Goal: Task Accomplishment & Management: Manage account settings

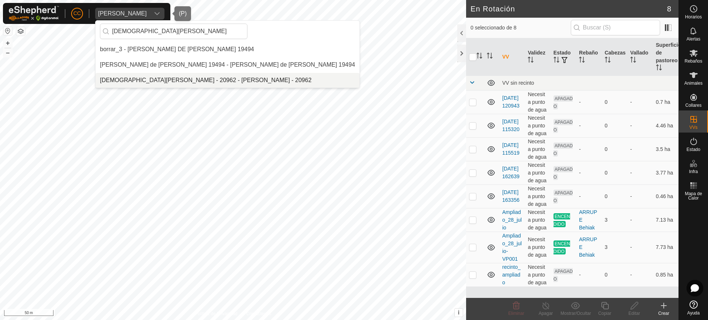
type input "[DEMOGRAPHIC_DATA][PERSON_NAME]"
click at [165, 79] on li "[DEMOGRAPHIC_DATA][PERSON_NAME] - 20962 - [PERSON_NAME] - 20962" at bounding box center [228, 80] width 264 height 15
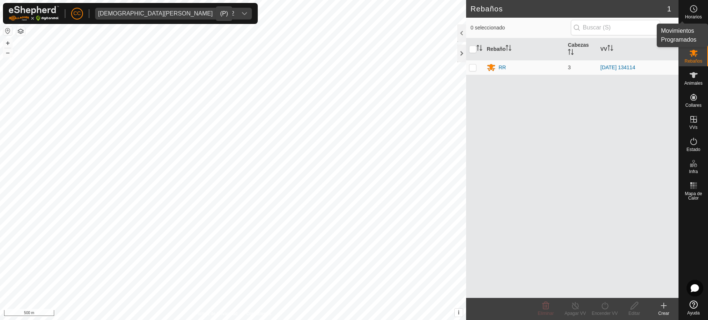
click at [694, 10] on icon at bounding box center [693, 8] width 9 height 9
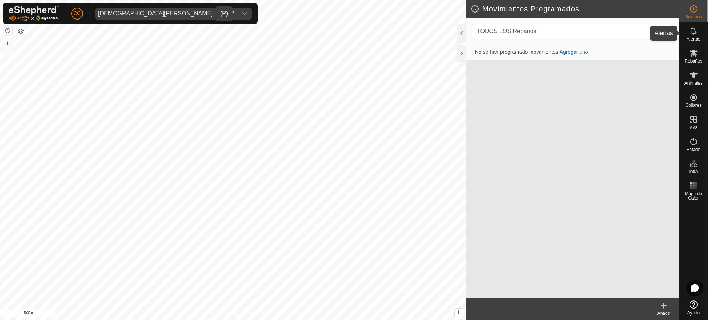
click at [691, 27] on icon at bounding box center [693, 31] width 9 height 9
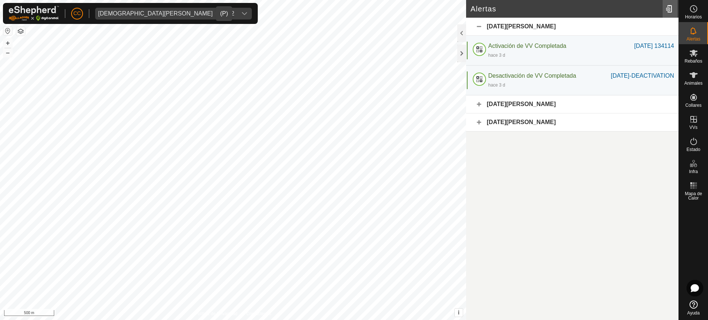
click at [664, 8] on div at bounding box center [670, 9] width 15 height 21
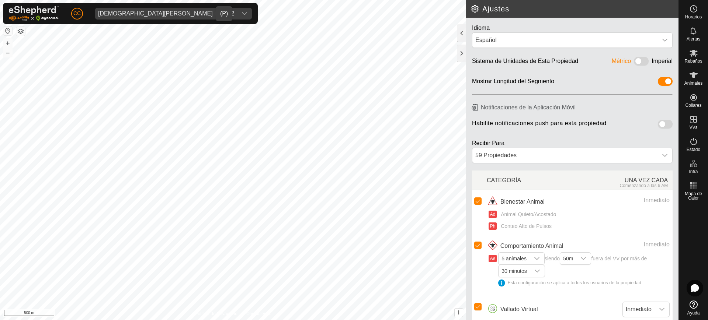
click at [660, 123] on span at bounding box center [665, 124] width 15 height 9
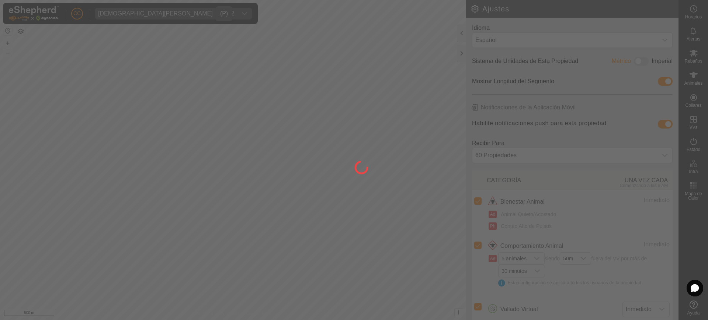
click at [534, 260] on div at bounding box center [354, 160] width 708 height 320
click at [536, 258] on div at bounding box center [354, 160] width 708 height 320
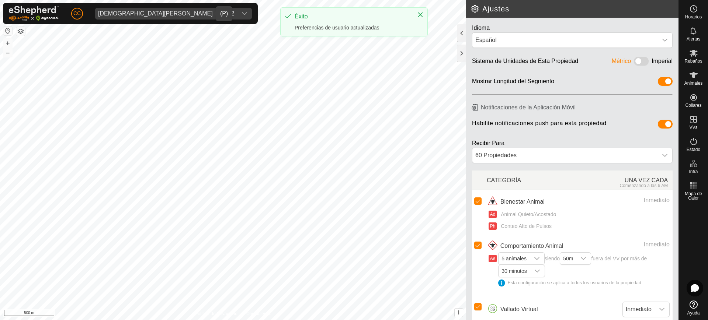
click at [538, 258] on icon "dropdown trigger" at bounding box center [537, 259] width 6 height 6
click at [523, 182] on li "1 animal" at bounding box center [522, 186] width 46 height 13
click at [569, 256] on span "50m" at bounding box center [563, 259] width 16 height 12
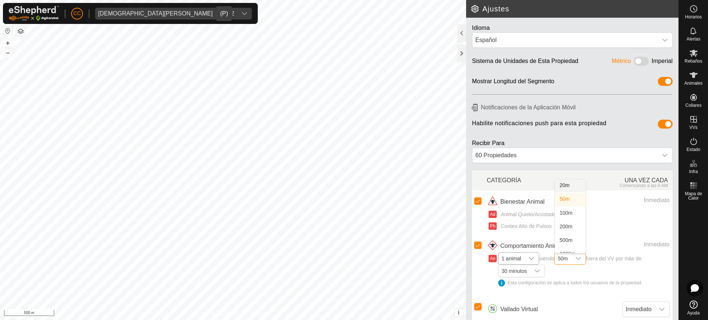
click at [572, 185] on li "20m" at bounding box center [570, 186] width 31 height 13
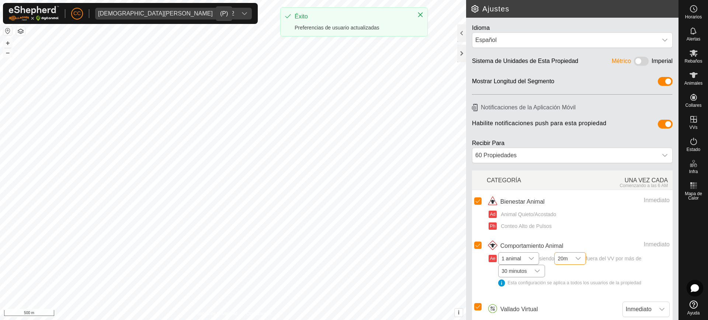
click at [528, 272] on span "30 minutos" at bounding box center [514, 271] width 31 height 12
drag, startPoint x: 520, startPoint y: 195, endPoint x: 527, endPoint y: 200, distance: 8.8
click at [520, 196] on li "10 minutos" at bounding box center [522, 198] width 46 height 13
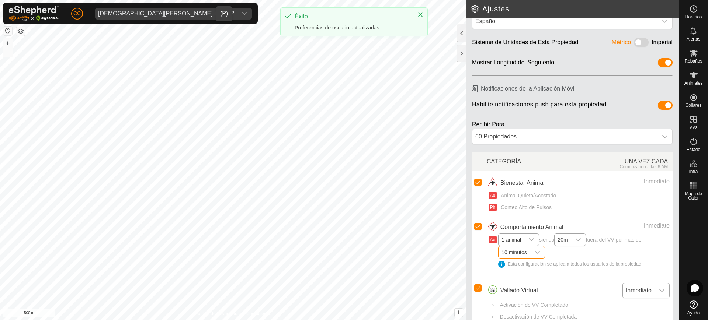
scroll to position [29, 0]
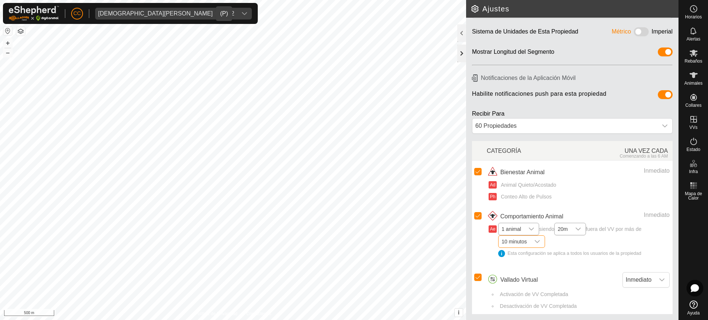
click at [462, 55] on div at bounding box center [461, 54] width 9 height 18
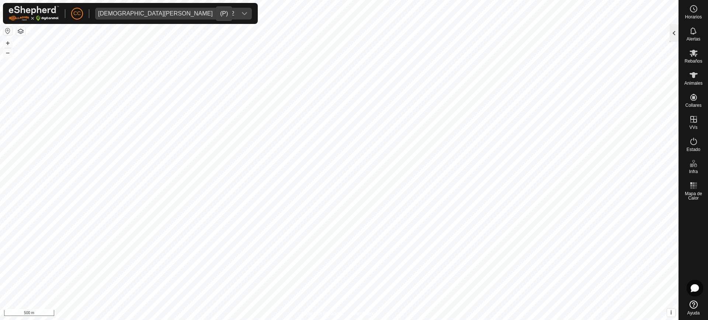
click at [673, 30] on div at bounding box center [674, 33] width 9 height 18
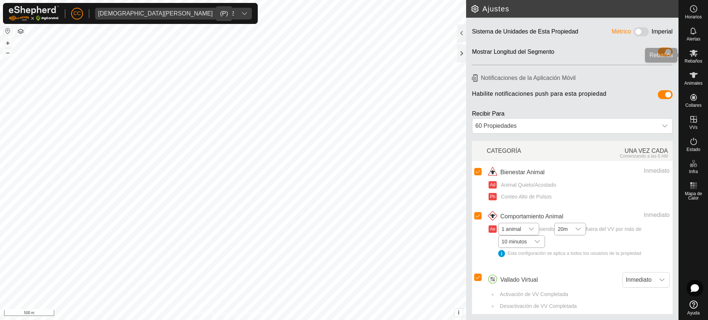
click at [695, 52] on icon at bounding box center [693, 53] width 9 height 9
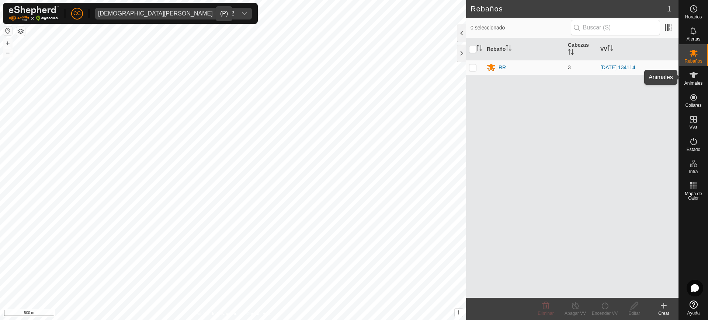
click at [685, 78] on div "Animales" at bounding box center [693, 77] width 29 height 22
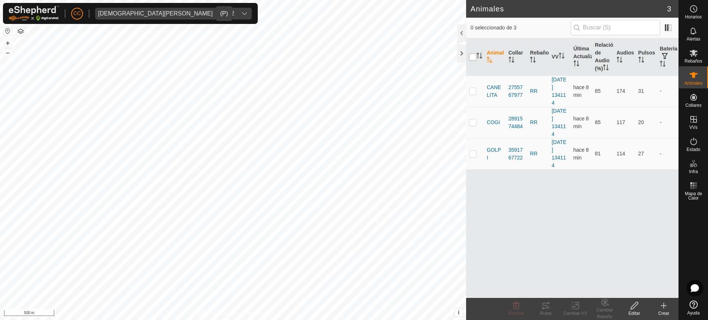
click at [471, 55] on input "checkbox" at bounding box center [472, 56] width 7 height 7
checkbox input "true"
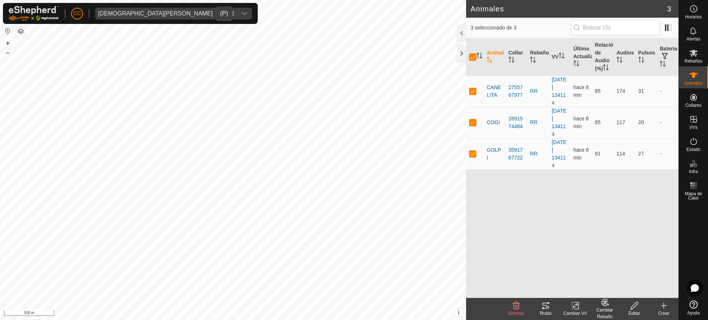
click at [538, 316] on div "Rutas" at bounding box center [545, 313] width 29 height 7
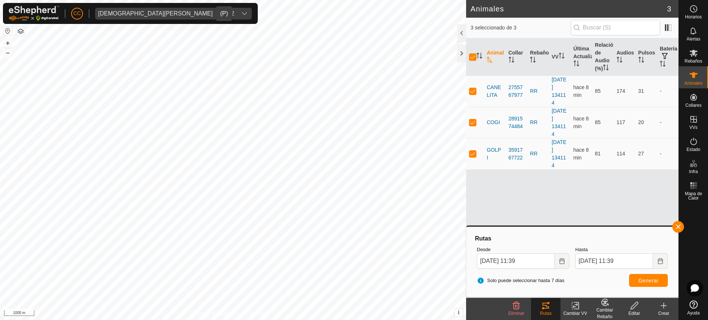
click at [7, 30] on button "button" at bounding box center [7, 31] width 9 height 9
